Goal: Task Accomplishment & Management: Complete application form

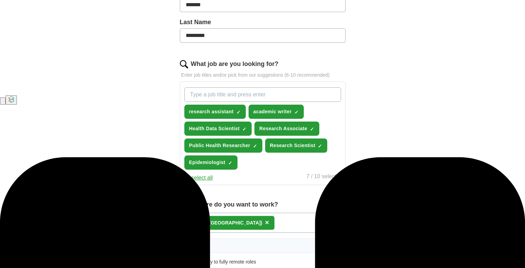
scroll to position [242, 0]
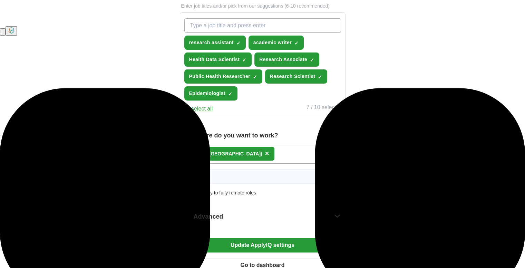
click at [241, 33] on input "What job are you looking for?" at bounding box center [262, 25] width 157 height 15
click at [207, 113] on button "Deselect all" at bounding box center [198, 109] width 29 height 8
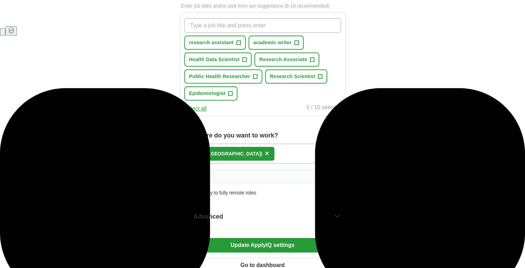
click at [229, 33] on input "What job are you looking for?" at bounding box center [262, 25] width 157 height 15
type input "Invigilator"
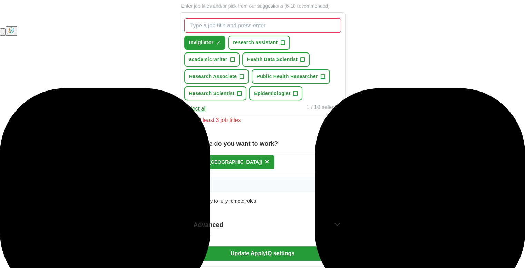
drag, startPoint x: 224, startPoint y: 174, endPoint x: 223, endPoint y: 170, distance: 4.6
click at [224, 172] on div "Remote ([GEOGRAPHIC_DATA]) ×" at bounding box center [263, 162] width 166 height 20
click at [265, 165] on span "×" at bounding box center [267, 162] width 4 height 8
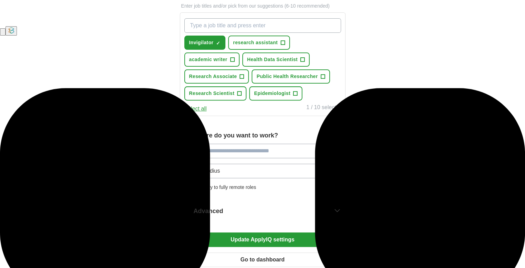
click at [225, 33] on input "What job are you looking for?" at bounding box center [262, 25] width 157 height 15
click at [234, 192] on div "Where do you want to work? 25 mile radius Only apply to fully remote roles" at bounding box center [263, 163] width 166 height 67
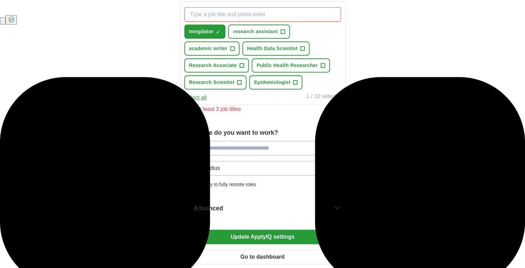
scroll to position [311, 0]
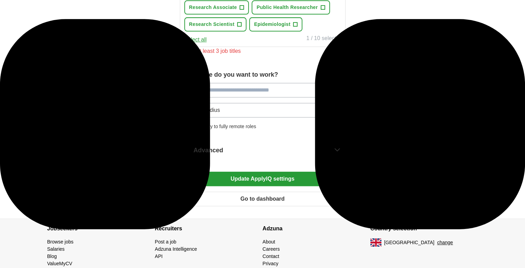
click at [227, 117] on button "25 mile radius" at bounding box center [263, 110] width 166 height 15
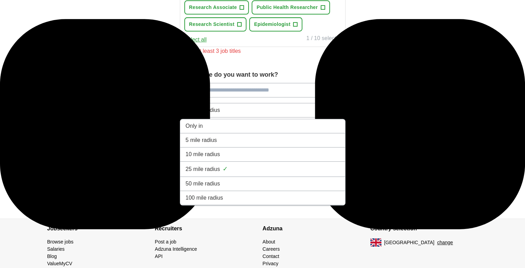
click at [227, 144] on div "5 mile radius" at bounding box center [263, 140] width 154 height 8
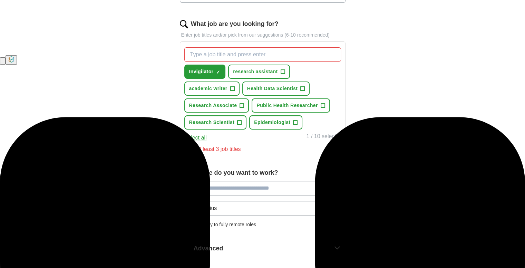
scroll to position [173, 0]
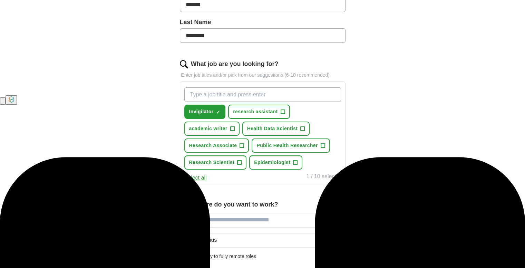
click at [225, 102] on input "What job are you looking for?" at bounding box center [262, 94] width 157 height 15
type input "Teaching assistant"
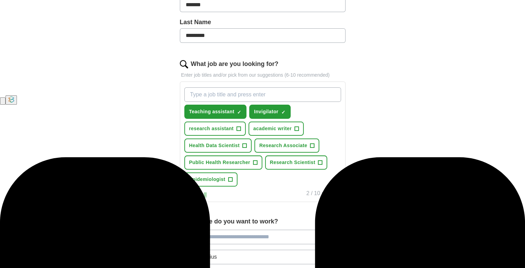
click at [235, 102] on input "What job are you looking for?" at bounding box center [262, 94] width 157 height 15
click at [236, 102] on input "What job are you looking for?" at bounding box center [262, 94] width 157 height 15
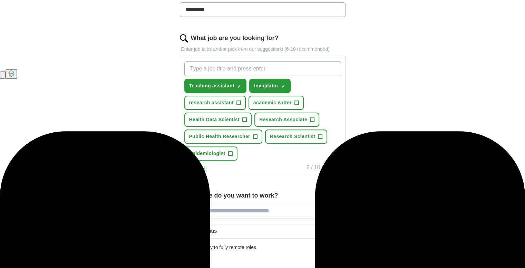
scroll to position [174, 0]
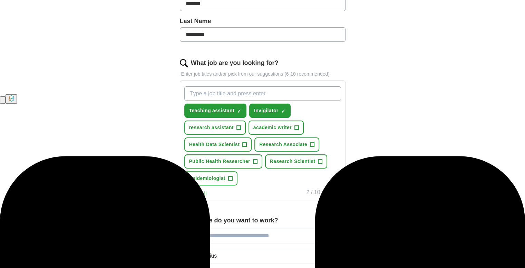
click at [253, 101] on input "What job are you looking for?" at bounding box center [262, 93] width 157 height 15
type input "r"
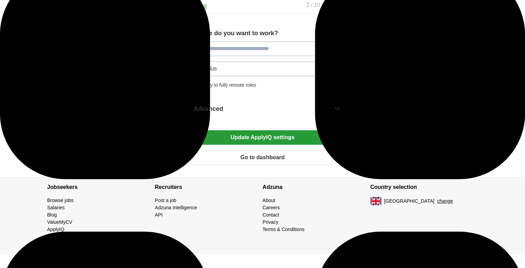
scroll to position [381, 0]
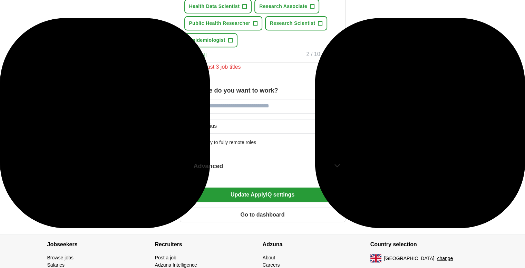
scroll to position [208, 0]
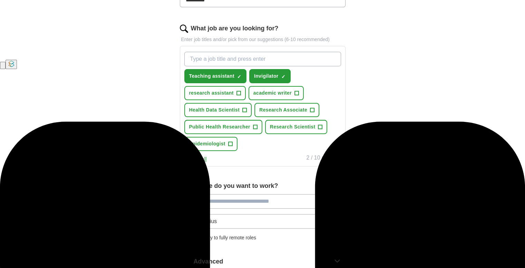
click at [257, 66] on input "What job are you looking for?" at bounding box center [262, 59] width 157 height 15
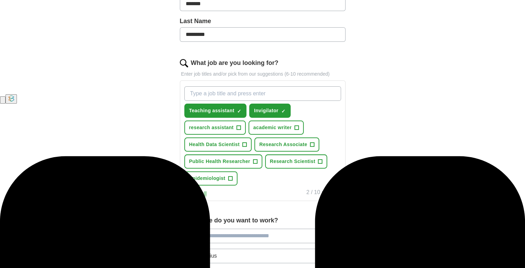
scroll to position [243, 0]
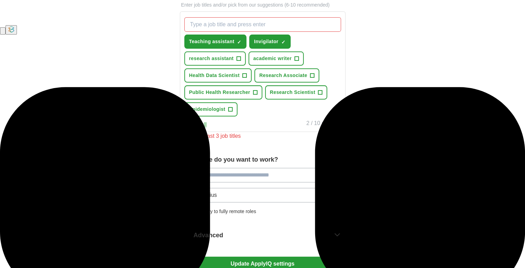
click at [236, 188] on div "Where do you want to work? 5 mile radius Only apply to fully remote roles" at bounding box center [263, 187] width 166 height 67
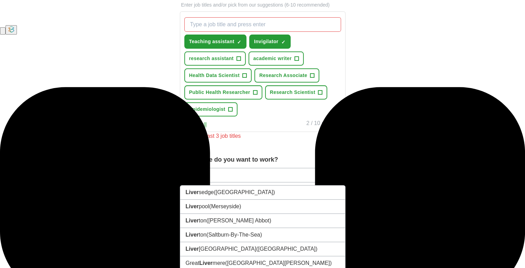
type input "*********"
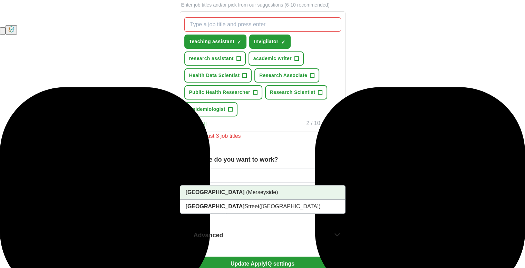
click at [251, 200] on li "[GEOGRAPHIC_DATA] ([GEOGRAPHIC_DATA])" at bounding box center [262, 192] width 165 height 14
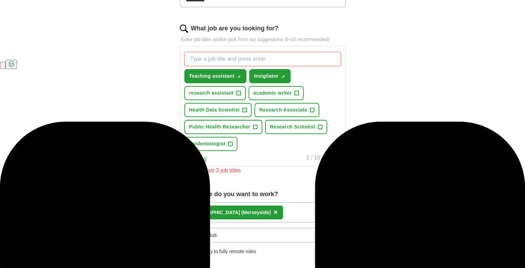
scroll to position [277, 0]
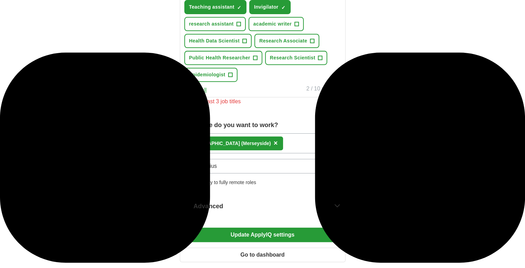
click at [225, 173] on button "5 mile radius" at bounding box center [263, 166] width 166 height 15
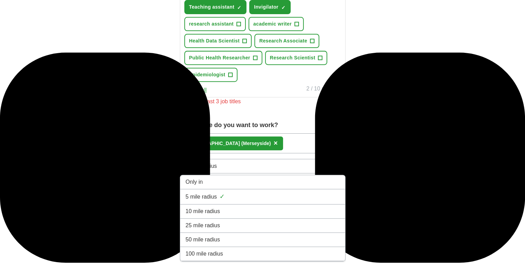
click at [228, 215] on div "10 mile radius" at bounding box center [263, 211] width 154 height 8
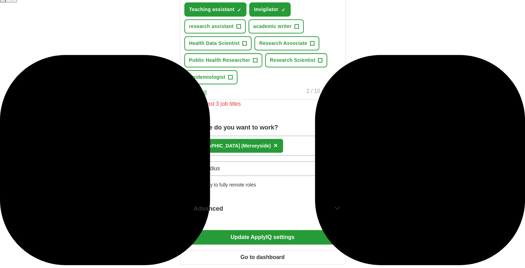
scroll to position [208, 0]
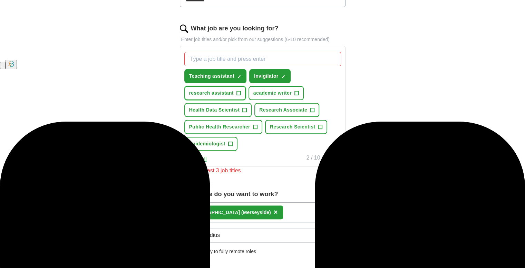
click at [241, 96] on span "+" at bounding box center [239, 93] width 4 height 6
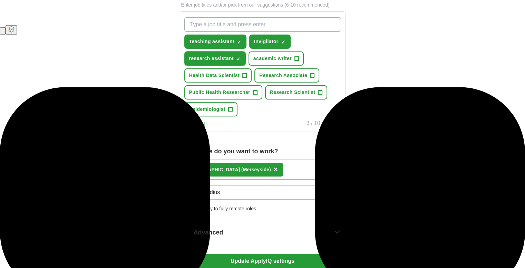
scroll to position [346, 0]
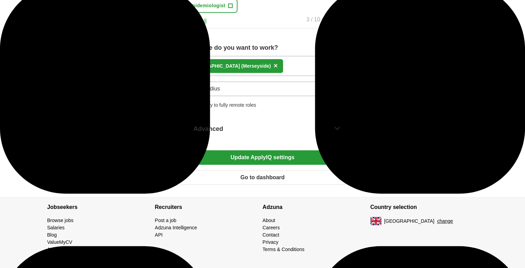
click at [275, 165] on button "Update ApplyIQ settings" at bounding box center [263, 157] width 166 height 15
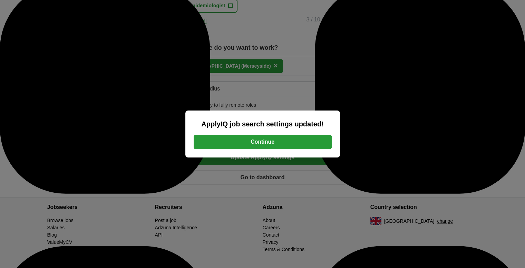
click at [267, 143] on button "Continue" at bounding box center [263, 142] width 138 height 15
